Goal: Find specific page/section

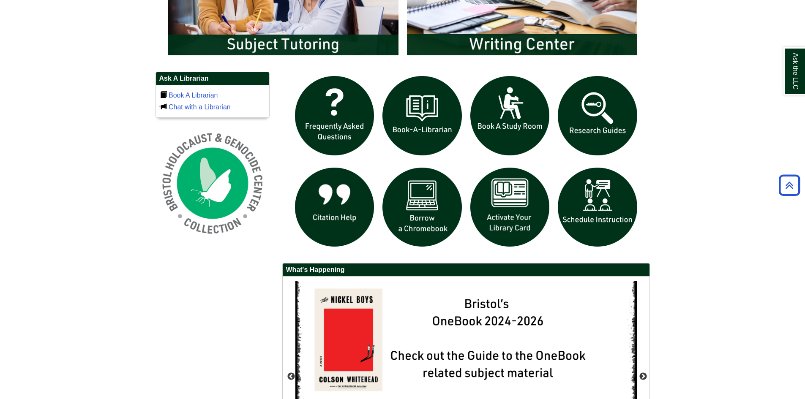
scroll to position [549, 0]
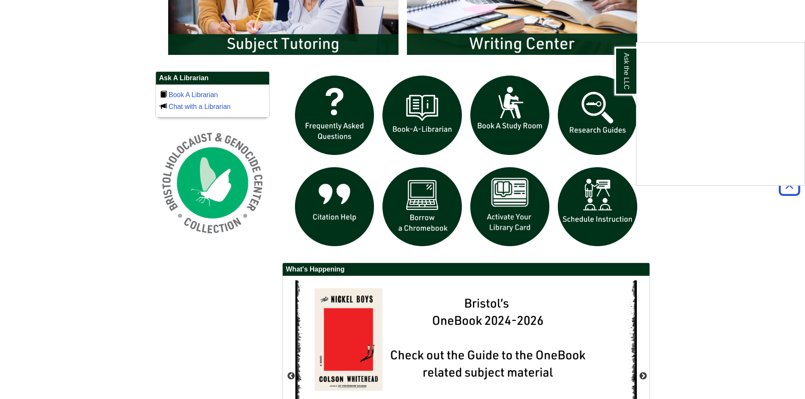
click at [490, 220] on div "Ask the LLC" at bounding box center [402, 199] width 805 height 399
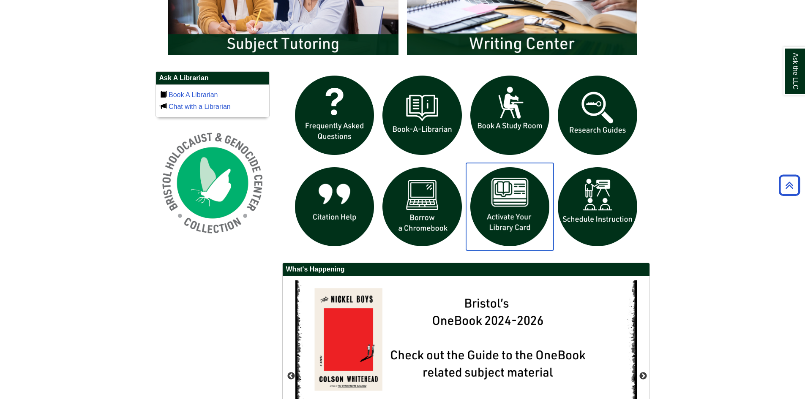
click at [490, 216] on img "slideshow" at bounding box center [510, 207] width 88 height 88
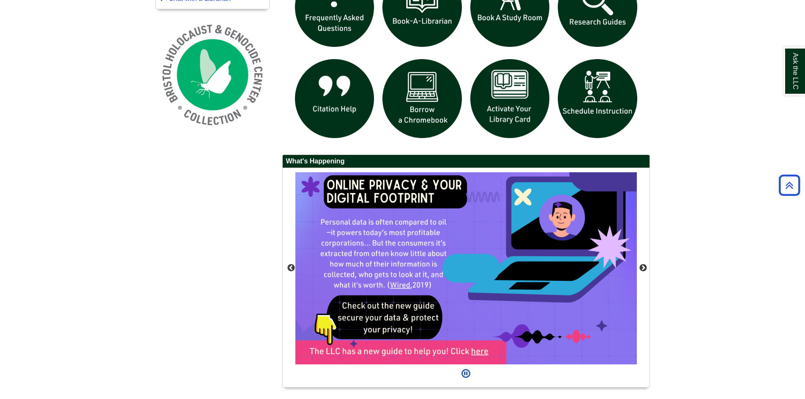
scroll to position [681, 0]
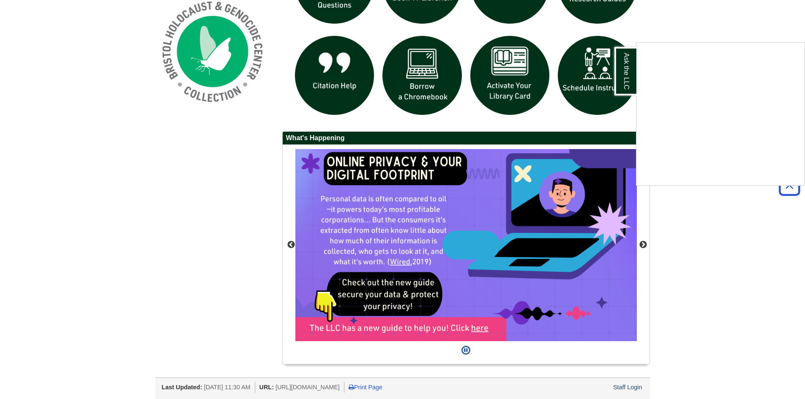
click at [441, 232] on div "Ask the LLC" at bounding box center [402, 199] width 805 height 399
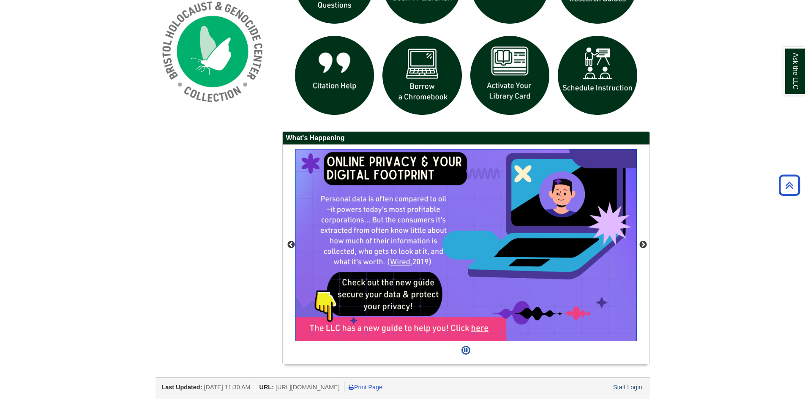
click at [356, 284] on img "slideshow" at bounding box center [466, 245] width 342 height 192
click at [291, 241] on button "Previous" at bounding box center [291, 245] width 8 height 8
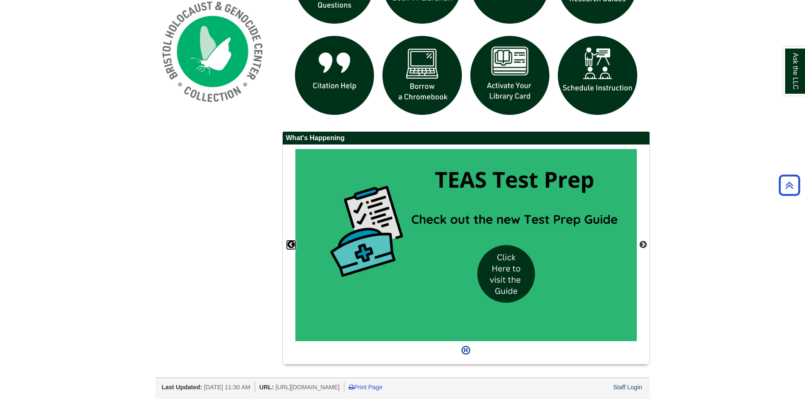
click at [291, 241] on button "Previous" at bounding box center [291, 245] width 8 height 8
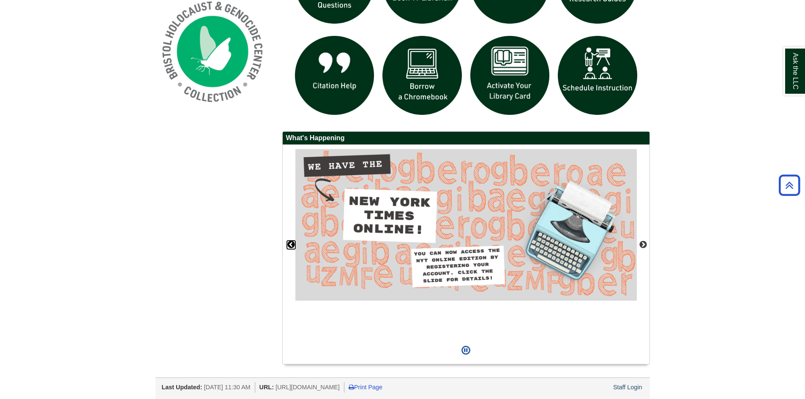
click at [291, 241] on button "Previous" at bounding box center [291, 245] width 8 height 8
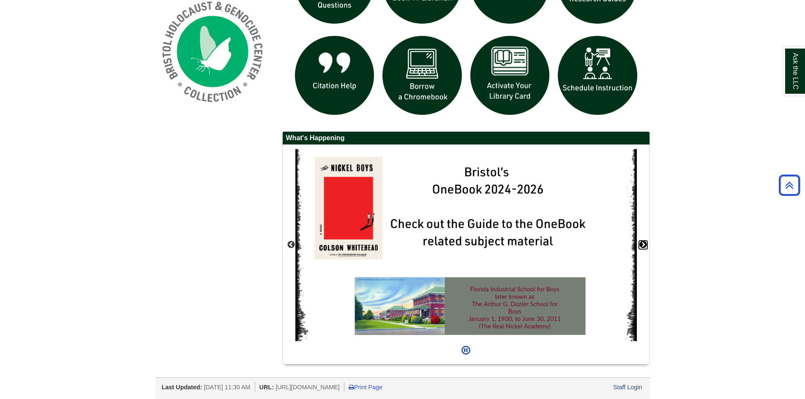
click at [644, 246] on button "Next" at bounding box center [643, 245] width 8 height 8
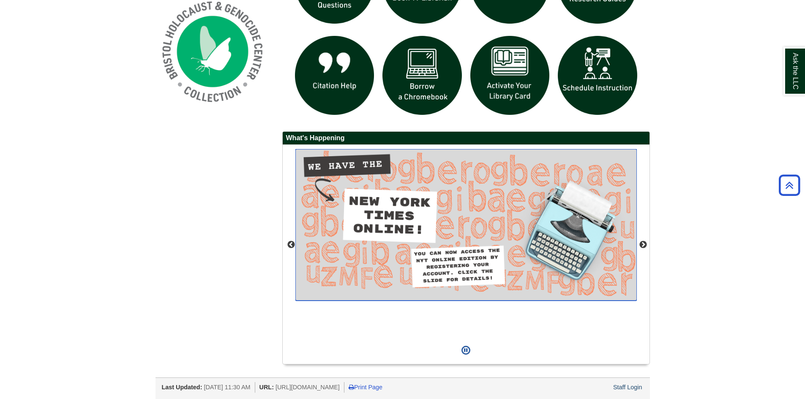
click at [401, 226] on img "slideshow" at bounding box center [466, 225] width 342 height 152
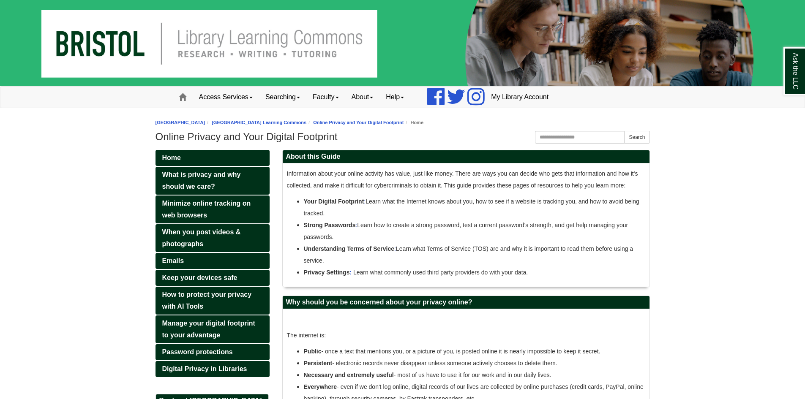
scroll to position [261, 112]
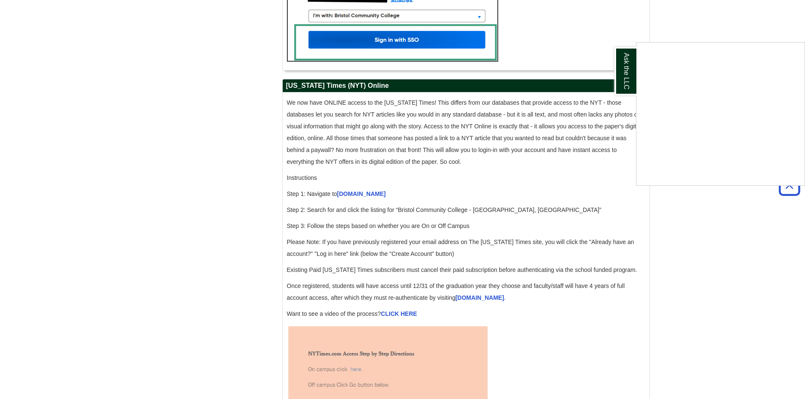
scroll to position [803, 0]
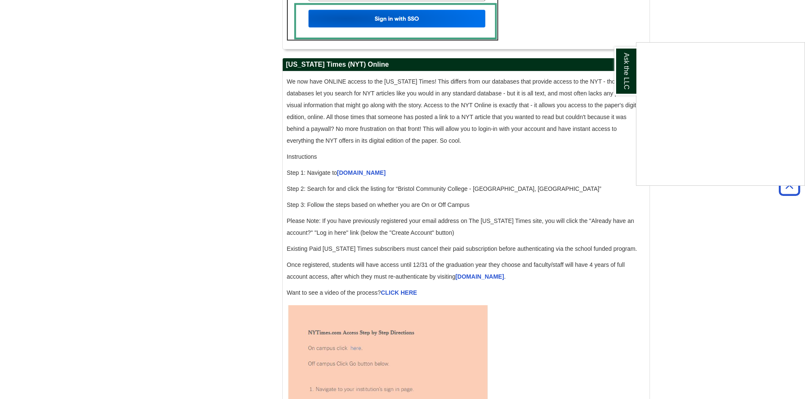
click at [352, 185] on div "Ask the LLC" at bounding box center [402, 199] width 805 height 399
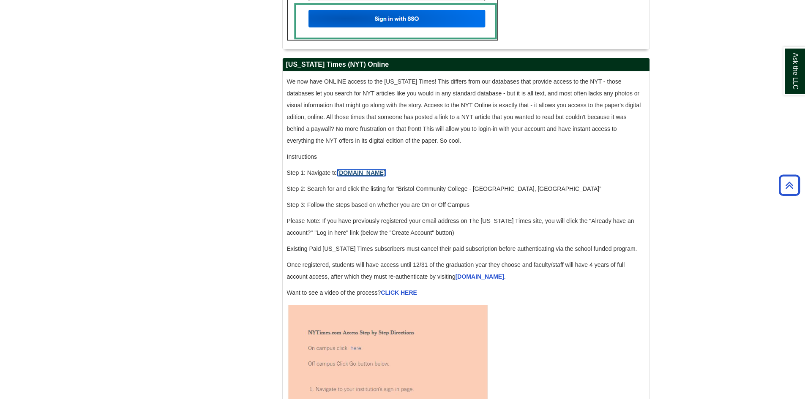
click at [352, 176] on link "accessnyt.com" at bounding box center [361, 172] width 49 height 7
